Goal: Task Accomplishment & Management: Complete application form

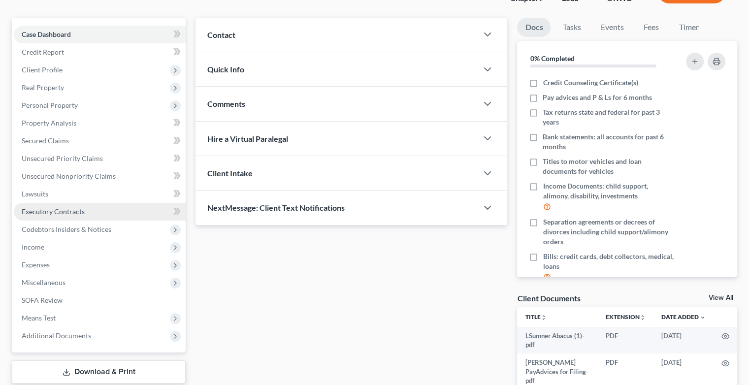
scroll to position [137, 0]
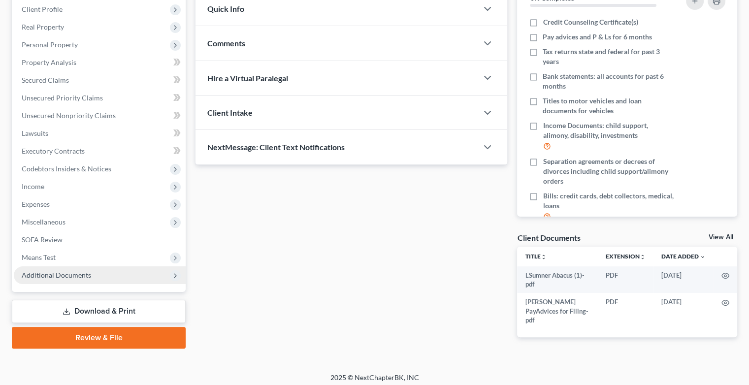
click at [77, 275] on span "Additional Documents" at bounding box center [56, 275] width 69 height 8
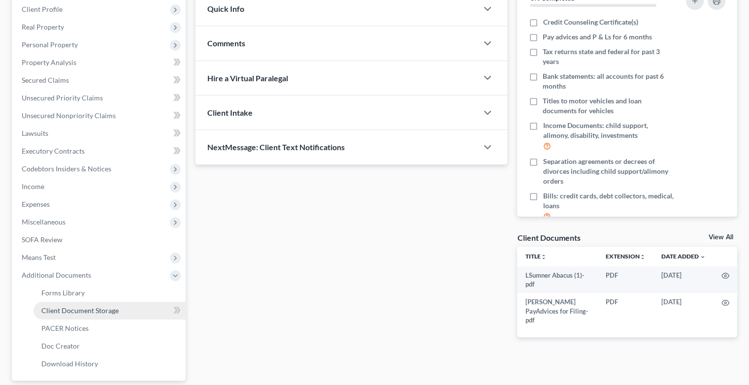
click at [80, 308] on span "Client Document Storage" at bounding box center [79, 310] width 77 height 8
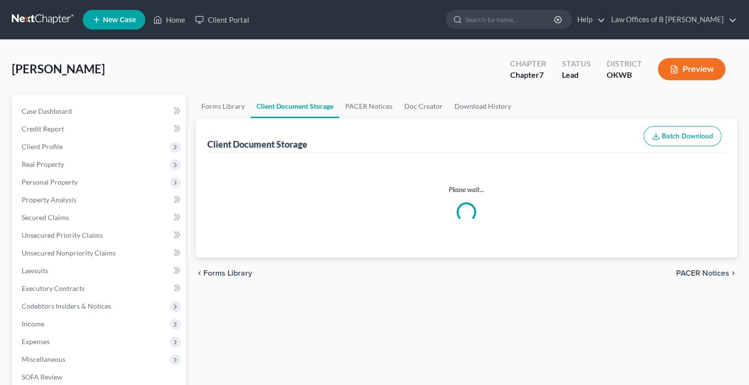
select select "3"
select select "0"
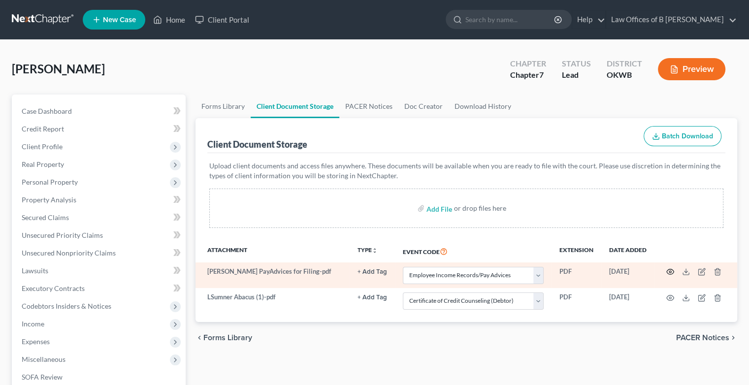
click at [669, 271] on circle "button" at bounding box center [670, 272] width 2 height 2
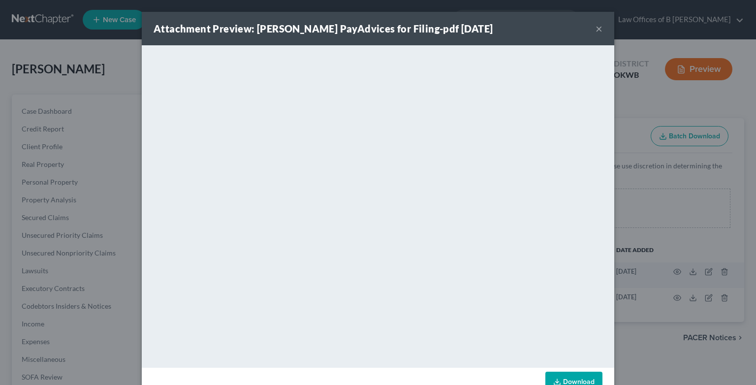
click at [598, 29] on div "Attachment Preview: [PERSON_NAME] PayAdvices for Filing-pdf [DATE] ×" at bounding box center [378, 28] width 472 height 33
click at [596, 31] on button "×" at bounding box center [599, 29] width 7 height 12
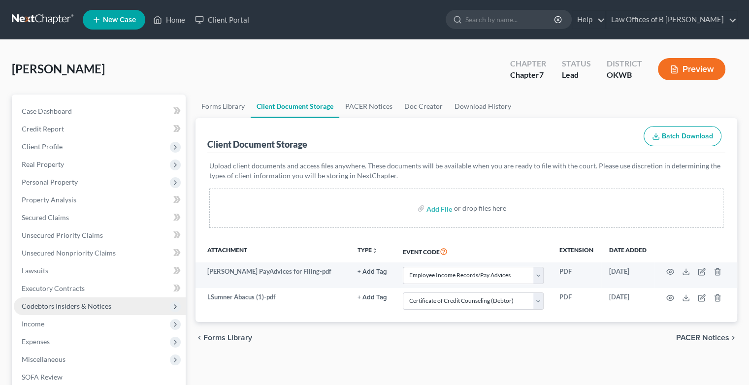
scroll to position [226, 0]
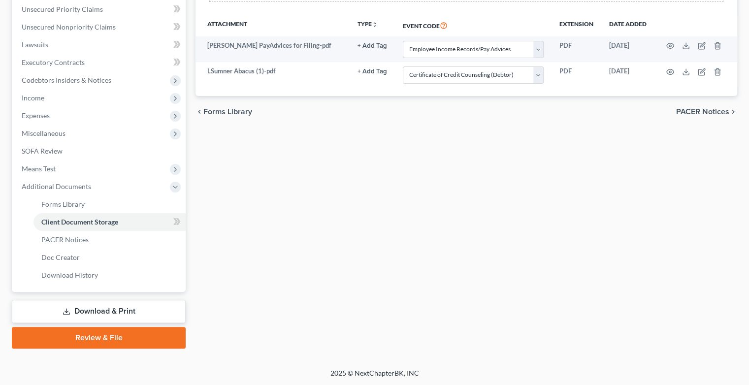
click at [87, 338] on link "Review & File" at bounding box center [99, 338] width 174 height 22
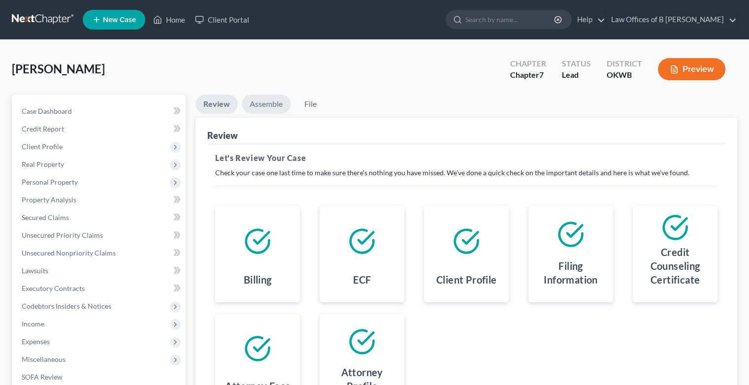
click at [264, 107] on link "Assemble" at bounding box center [266, 103] width 49 height 19
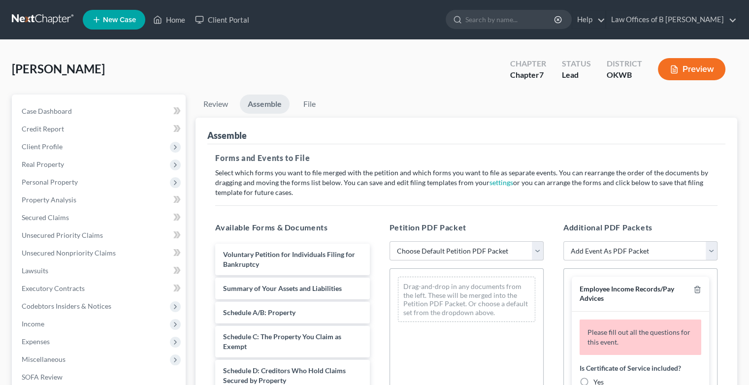
click at [543, 251] on div "Petition PDF Packet Choose Default Petition PDF Packet Complete Bankruptcy Peti…" at bounding box center [466, 381] width 174 height 334
click at [538, 249] on select "Choose Default Petition PDF Packet Complete Bankruptcy Petition (all forms and …" at bounding box center [466, 251] width 154 height 20
select select "0"
click at [389, 241] on select "Choose Default Petition PDF Packet Complete Bankruptcy Petition (all forms and …" at bounding box center [466, 251] width 154 height 20
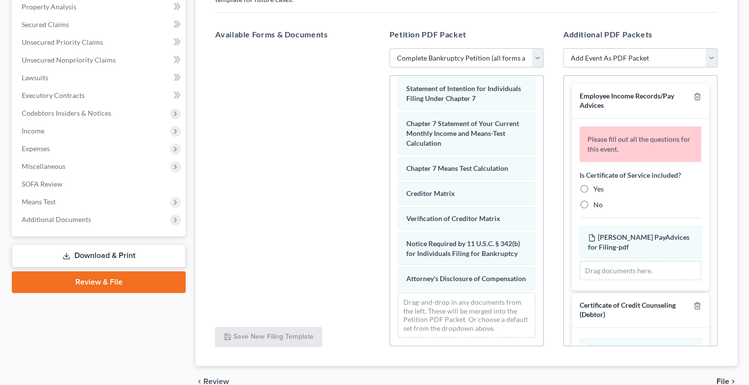
scroll to position [224, 0]
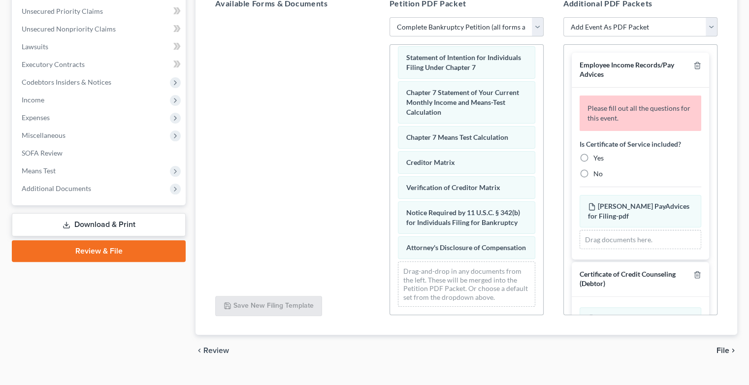
click at [593, 173] on label "No" at bounding box center [597, 174] width 9 height 10
click at [597, 173] on input "No" at bounding box center [600, 172] width 6 height 6
radio input "true"
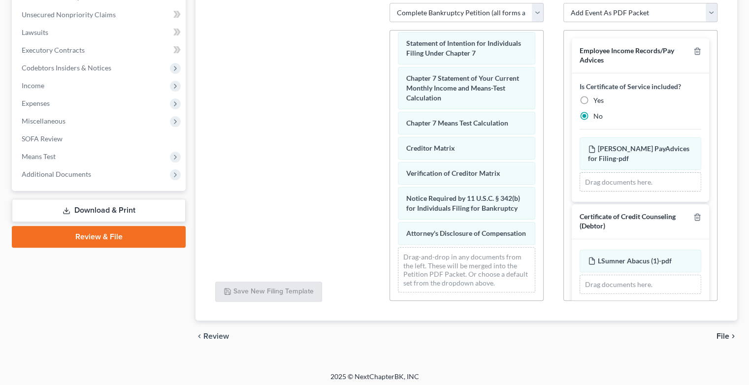
scroll to position [242, 0]
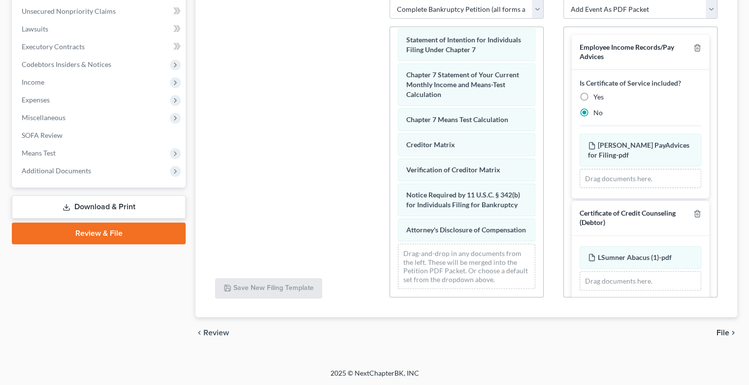
click at [721, 333] on span "File" at bounding box center [722, 333] width 13 height 8
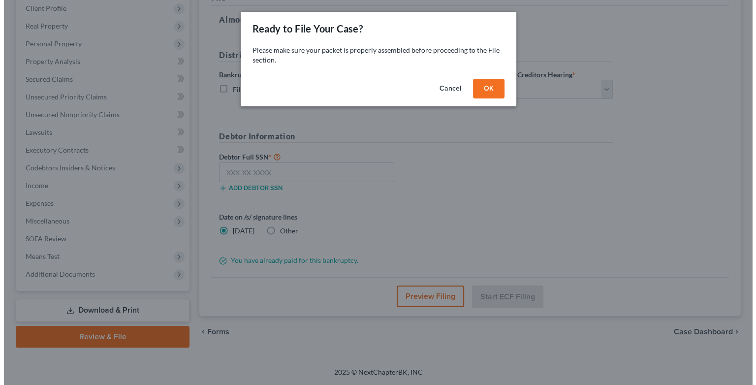
scroll to position [137, 0]
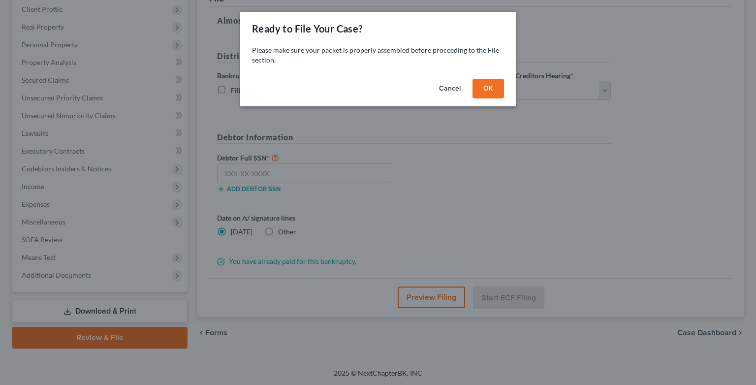
click at [488, 84] on button "OK" at bounding box center [487, 89] width 31 height 20
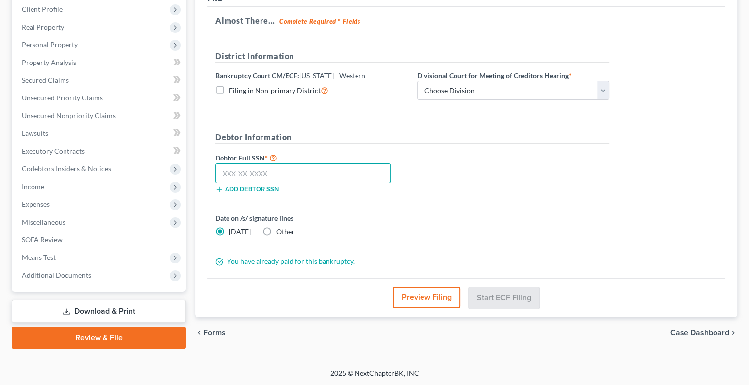
click at [285, 178] on input "text" at bounding box center [302, 173] width 175 height 20
click at [292, 175] on input "text" at bounding box center [302, 173] width 175 height 20
type input "448-04-4133"
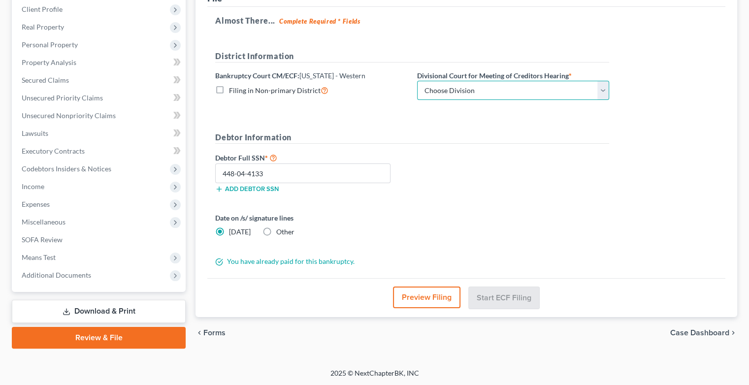
click at [603, 94] on select "Choose Division [US_STATE][GEOGRAPHIC_DATA]" at bounding box center [513, 91] width 192 height 20
select select "0"
click at [417, 81] on select "Choose Division [US_STATE][GEOGRAPHIC_DATA]" at bounding box center [513, 91] width 192 height 20
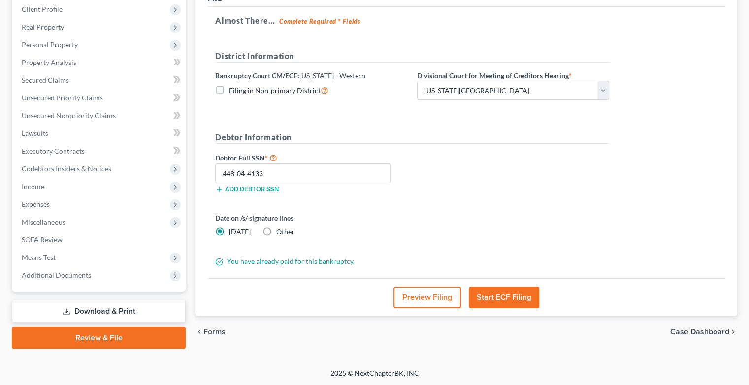
click at [502, 301] on button "Start ECF Filing" at bounding box center [504, 297] width 70 height 22
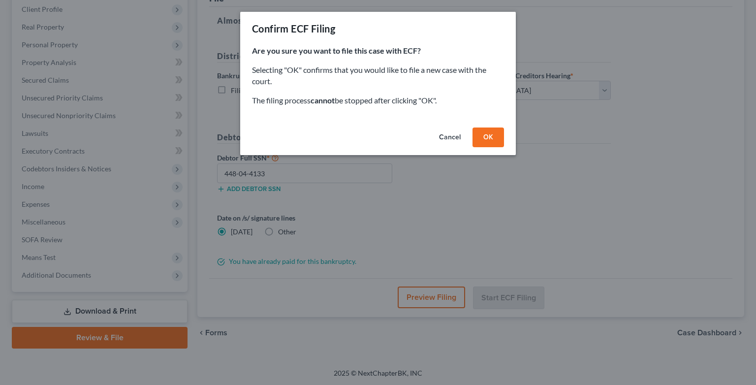
click at [486, 133] on button "OK" at bounding box center [487, 137] width 31 height 20
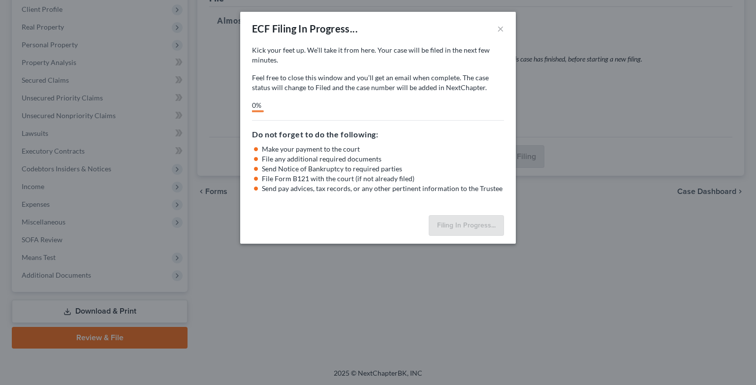
click at [0, 124] on div "ECF Filing In Progress... × Kick your feet up. We’ll take it from here. Your ca…" at bounding box center [378, 192] width 756 height 385
select select "0"
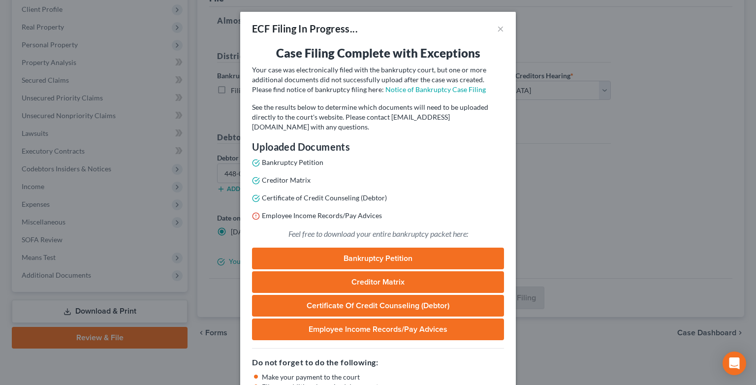
click at [0, 87] on div "ECF Filing In Progress... × Case Filing Complete with Exceptions Your case was …" at bounding box center [378, 192] width 756 height 385
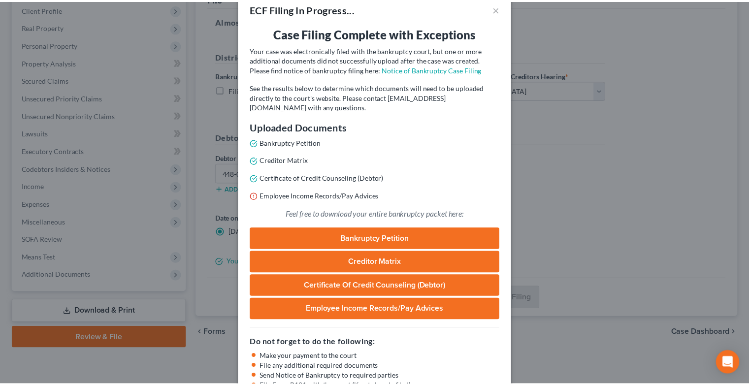
scroll to position [26, 0]
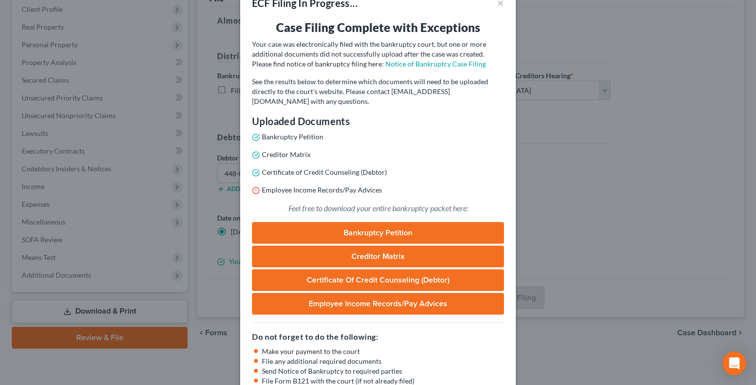
click at [579, 231] on div "ECF Filing In Progress... × Case Filing Complete with Exceptions Your case was …" at bounding box center [378, 192] width 756 height 385
click at [498, 6] on button "×" at bounding box center [500, 3] width 7 height 12
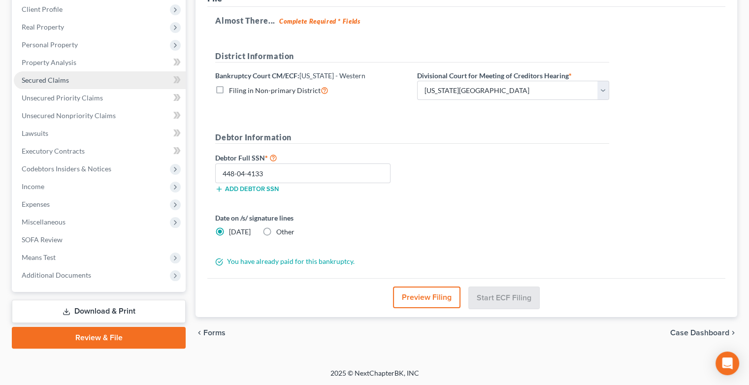
scroll to position [0, 0]
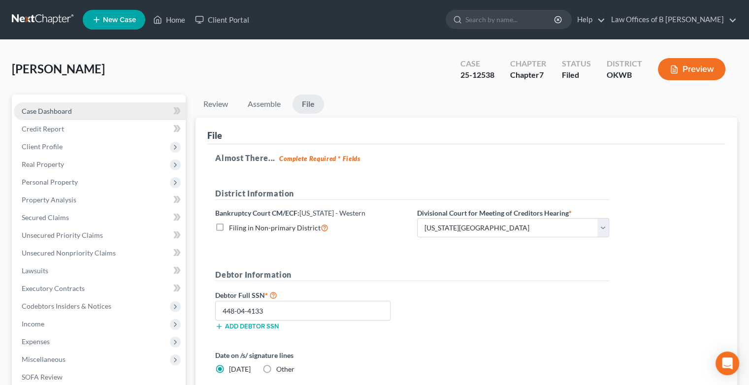
click at [54, 115] on span "Case Dashboard" at bounding box center [47, 111] width 50 height 8
